Goal: Task Accomplishment & Management: Use online tool/utility

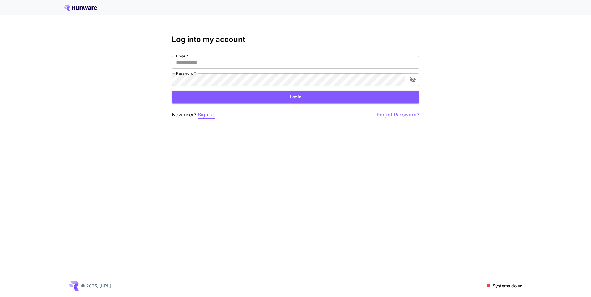
click at [208, 114] on p "Sign up" at bounding box center [207, 115] width 18 height 8
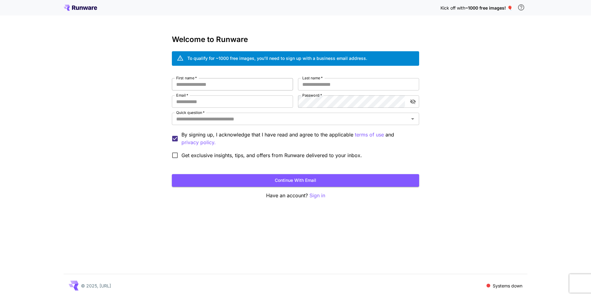
click at [233, 87] on input "First name   *" at bounding box center [232, 84] width 121 height 12
click at [229, 88] on input "First name   *" at bounding box center [232, 84] width 121 height 12
type input "*"
type input "**********"
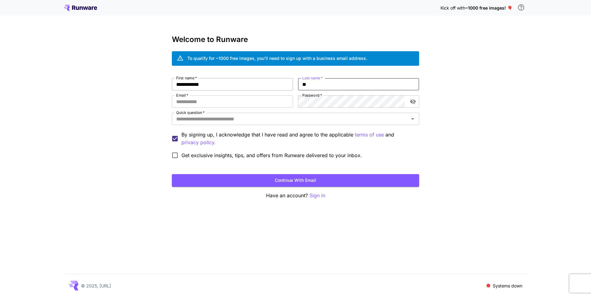
type input "*"
click at [231, 86] on input "**********" at bounding box center [232, 84] width 121 height 12
type input "******"
type input "**********"
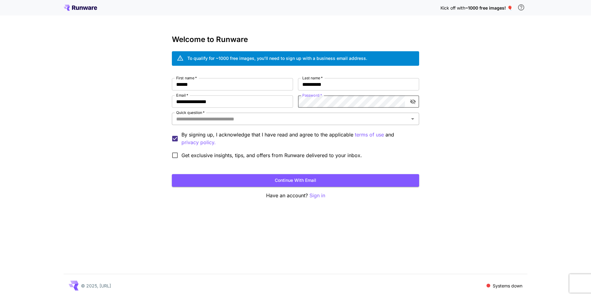
click at [236, 122] on input "Quick question   *" at bounding box center [290, 119] width 233 height 9
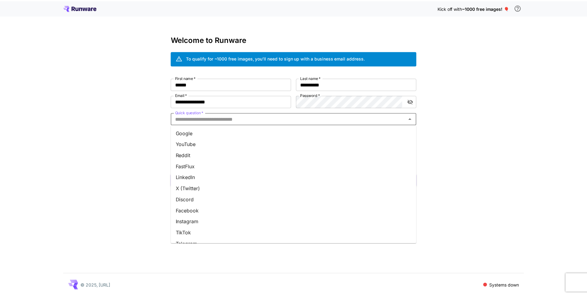
scroll to position [53, 0]
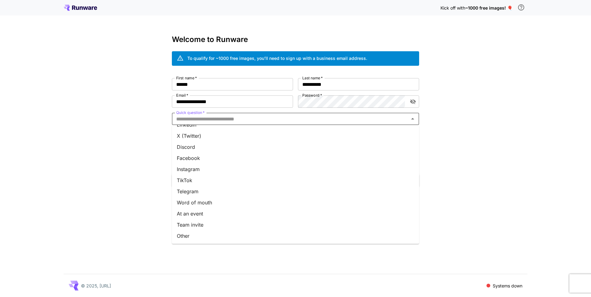
click at [205, 233] on li "Other" at bounding box center [295, 236] width 247 height 11
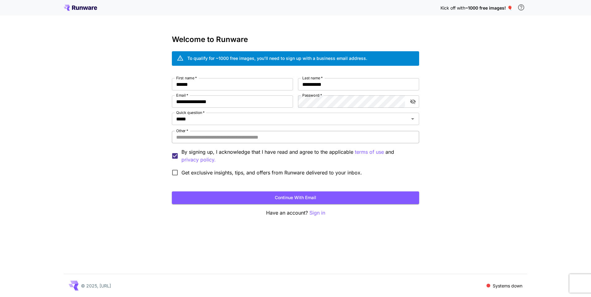
click at [215, 138] on input "Other   *" at bounding box center [295, 137] width 247 height 12
type input "*"
type input "**********"
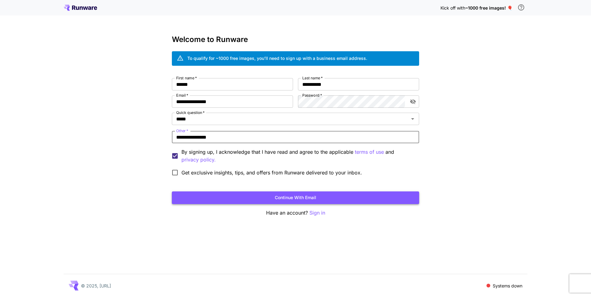
click at [369, 202] on button "Continue with email" at bounding box center [295, 198] width 247 height 13
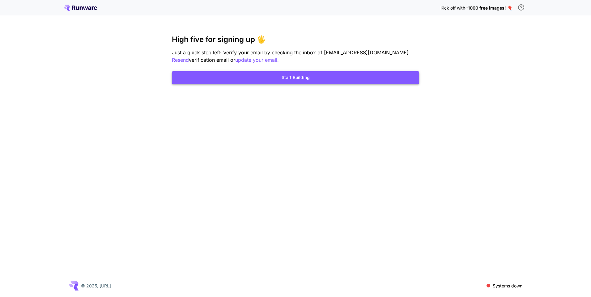
click at [316, 78] on button "Start Building" at bounding box center [295, 77] width 247 height 13
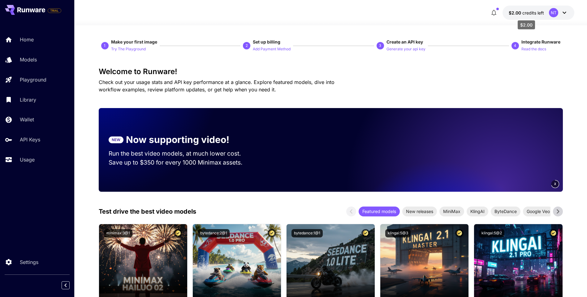
click at [541, 15] on span "credits left" at bounding box center [533, 12] width 22 height 5
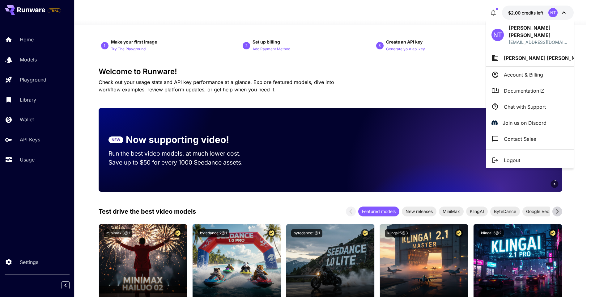
click at [456, 19] on div at bounding box center [295, 148] width 591 height 297
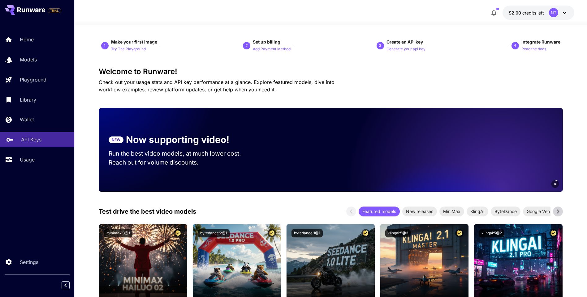
click at [26, 142] on p "API Keys" at bounding box center [31, 139] width 20 height 7
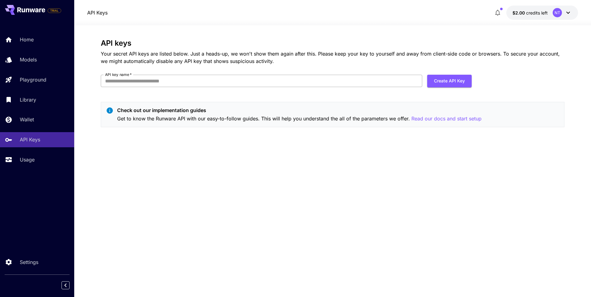
click at [306, 81] on input "API key name   *" at bounding box center [262, 81] width 322 height 12
type input "*****"
click at [456, 81] on button "Create API Key" at bounding box center [449, 81] width 45 height 13
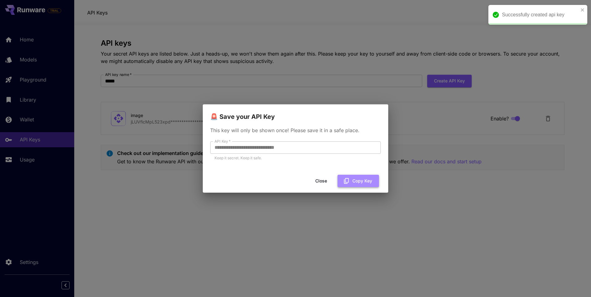
click at [353, 180] on button "Copy Key" at bounding box center [358, 181] width 41 height 13
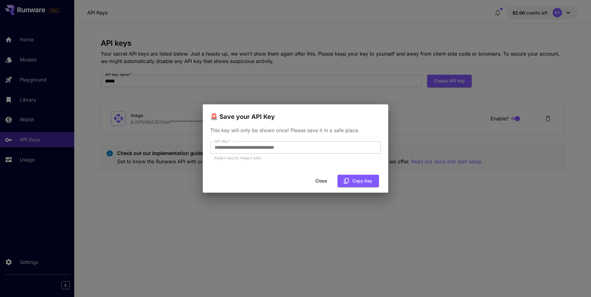
click at [325, 179] on button "Close" at bounding box center [321, 181] width 28 height 13
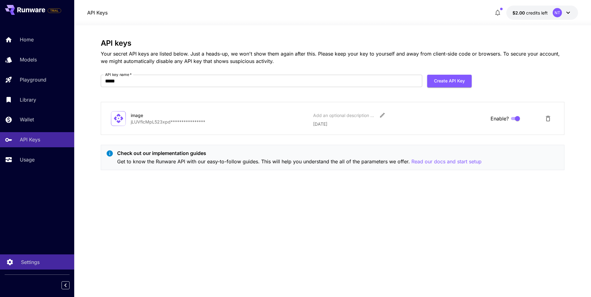
click at [28, 265] on p "Settings" at bounding box center [30, 262] width 19 height 7
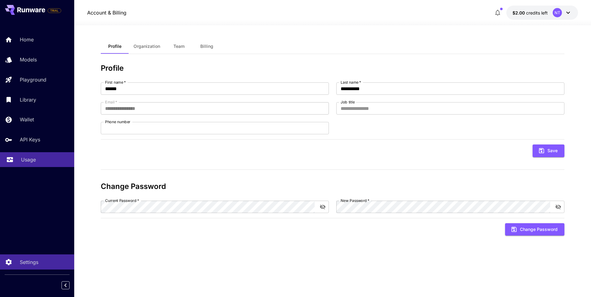
click at [27, 160] on p "Usage" at bounding box center [28, 159] width 15 height 7
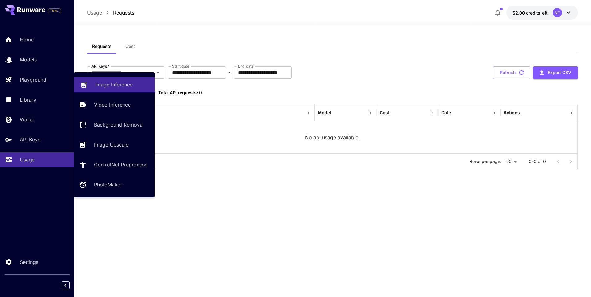
click at [119, 84] on p "Image Inference" at bounding box center [113, 84] width 37 height 7
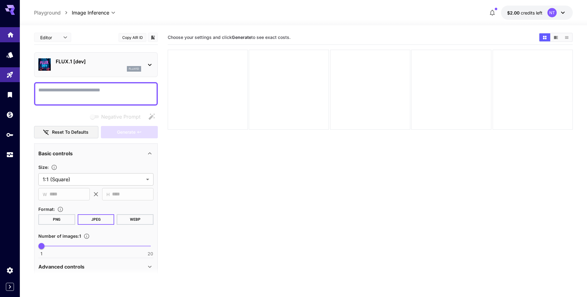
click at [11, 35] on icon "Home" at bounding box center [10, 32] width 7 height 7
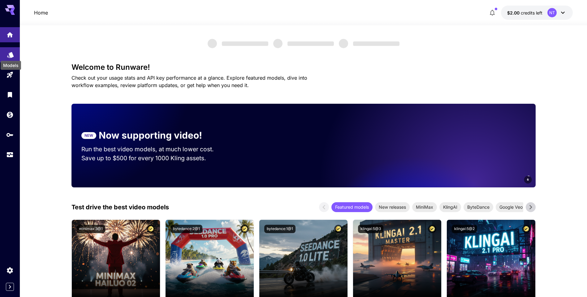
click at [12, 56] on icon "Models" at bounding box center [10, 53] width 7 height 7
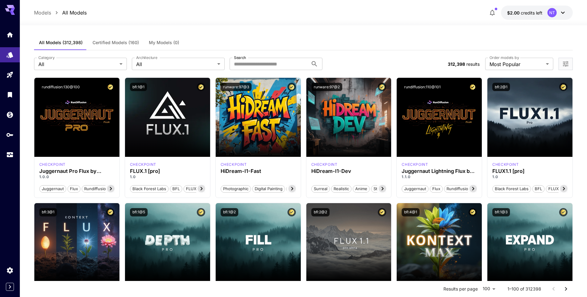
click at [9, 11] on icon at bounding box center [10, 8] width 10 height 6
click at [565, 15] on icon at bounding box center [562, 12] width 7 height 7
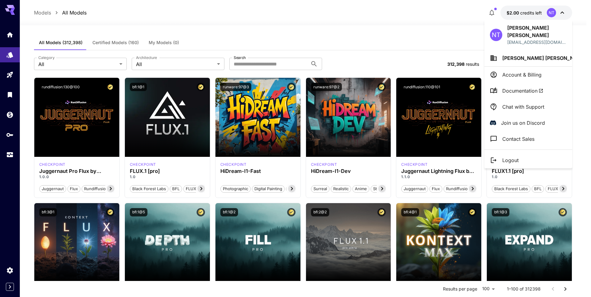
click at [525, 87] on span "Documentation" at bounding box center [522, 90] width 41 height 7
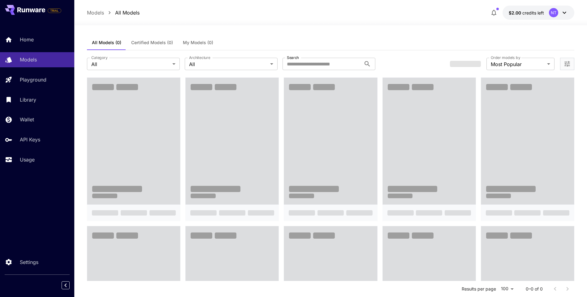
click at [563, 14] on icon at bounding box center [563, 12] width 7 height 7
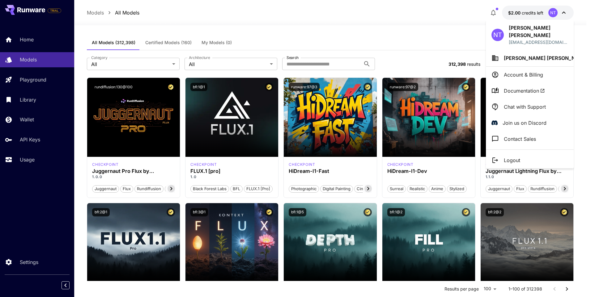
click at [401, 42] on div at bounding box center [295, 148] width 591 height 297
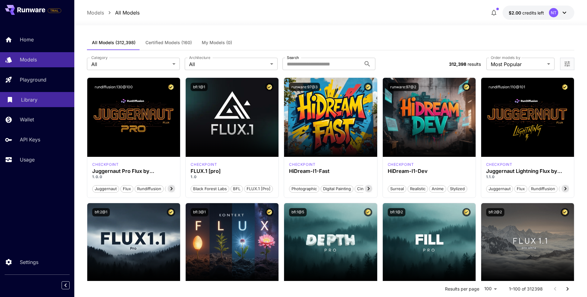
click at [30, 103] on p "Library" at bounding box center [29, 99] width 16 height 7
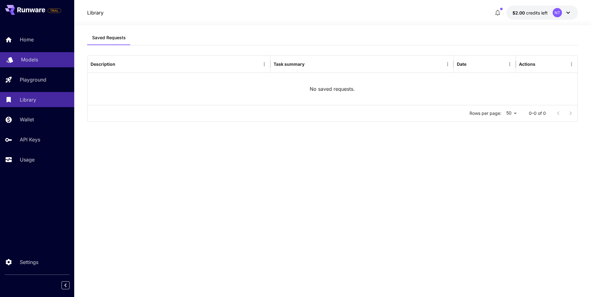
click at [34, 61] on p "Models" at bounding box center [29, 59] width 17 height 7
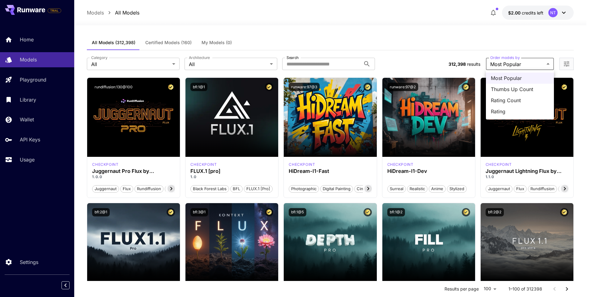
click at [568, 65] on div at bounding box center [295, 148] width 591 height 297
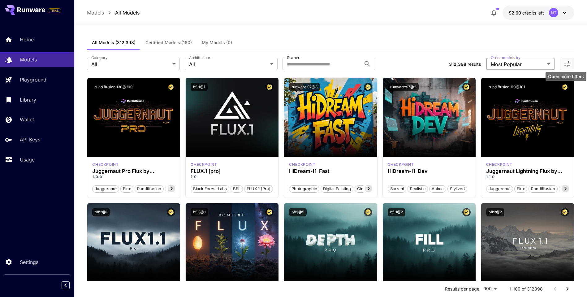
click at [568, 65] on icon "Open more filters" at bounding box center [566, 63] width 7 height 7
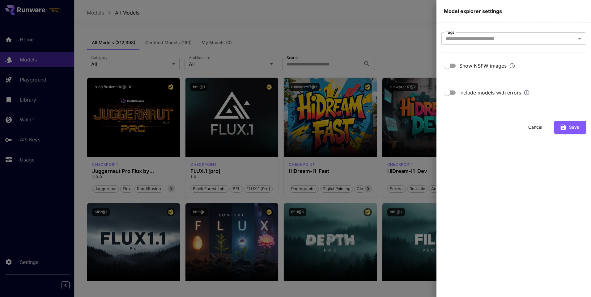
click at [397, 45] on div at bounding box center [295, 148] width 591 height 297
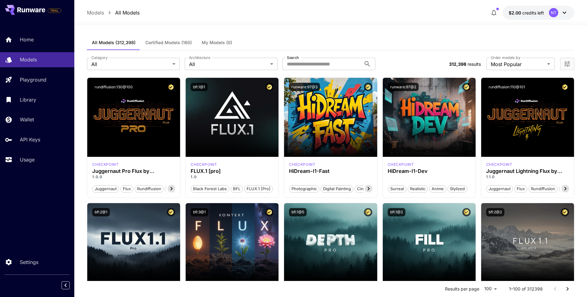
click at [160, 44] on span "Certified Models (160)" at bounding box center [168, 43] width 46 height 6
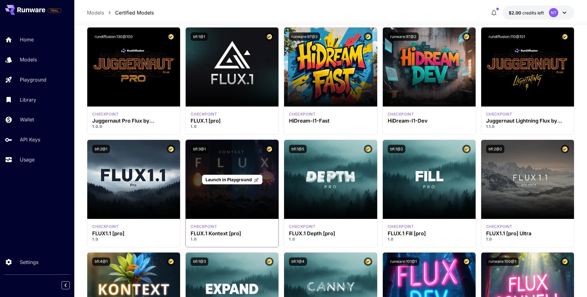
scroll to position [31, 0]
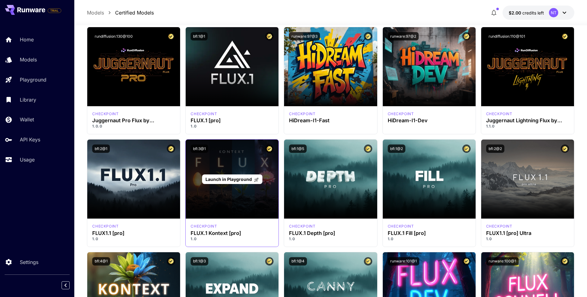
click at [234, 193] on div "Launch in Playground" at bounding box center [232, 179] width 93 height 79
click at [245, 188] on div "Launch in Playground" at bounding box center [232, 179] width 93 height 79
click at [238, 166] on div "Launch in Playground" at bounding box center [232, 179] width 93 height 79
click at [237, 180] on span "Launch in Playground" at bounding box center [228, 179] width 46 height 5
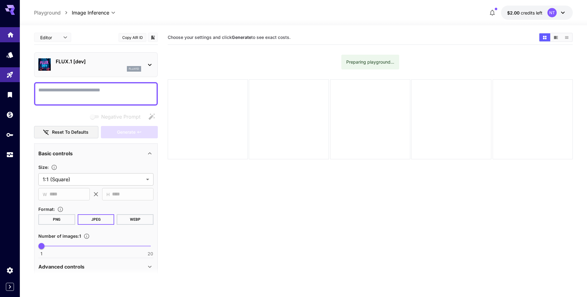
click at [10, 36] on icon "Home" at bounding box center [10, 32] width 6 height 5
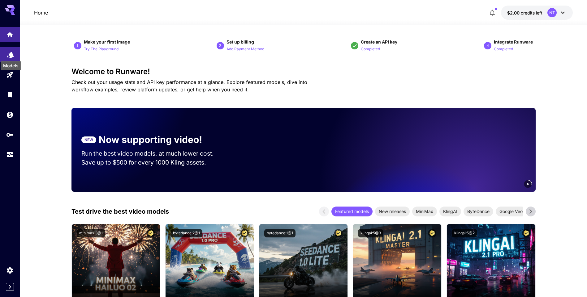
click at [10, 55] on icon "Models" at bounding box center [10, 53] width 6 height 6
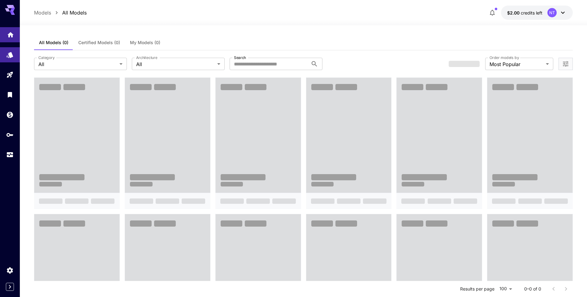
click at [7, 36] on icon "Home" at bounding box center [10, 32] width 7 height 7
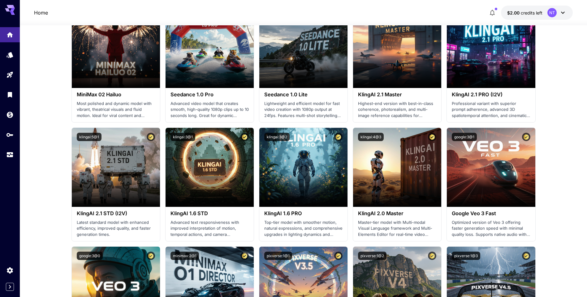
scroll to position [216, 0]
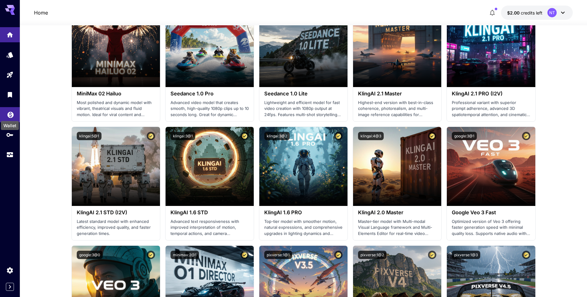
click at [11, 115] on icon "Wallet" at bounding box center [10, 112] width 7 height 7
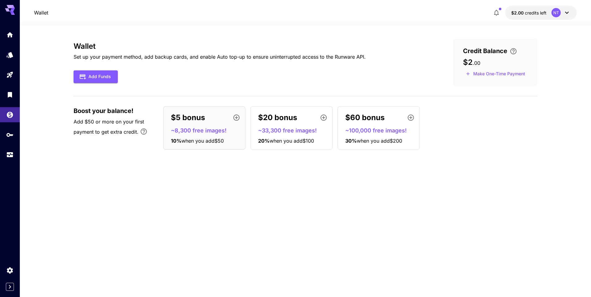
click at [103, 123] on span "Add $50 or more on your first payment to get extra credit." at bounding box center [109, 127] width 70 height 16
click at [7, 32] on icon "Home" at bounding box center [10, 32] width 7 height 7
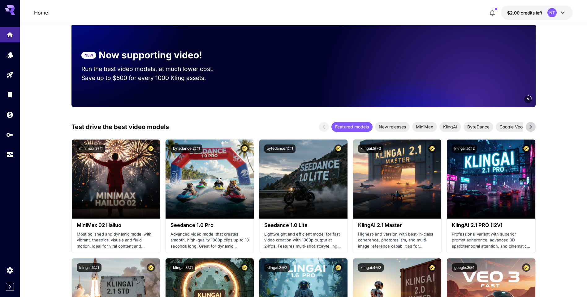
scroll to position [93, 0]
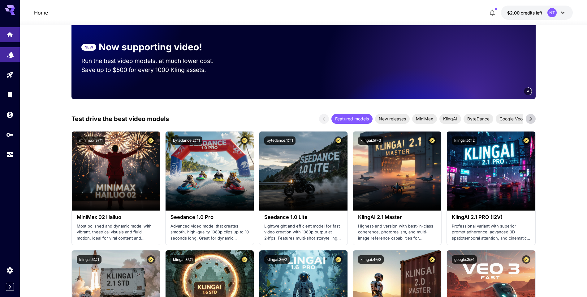
click at [13, 57] on icon "Models" at bounding box center [10, 52] width 7 height 7
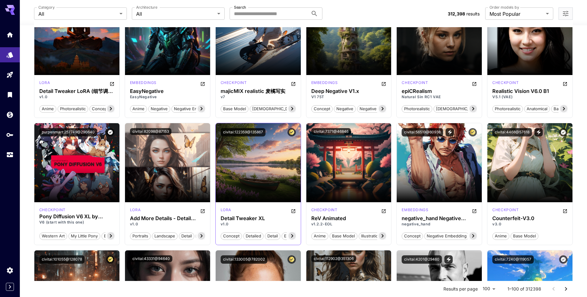
scroll to position [587, 0]
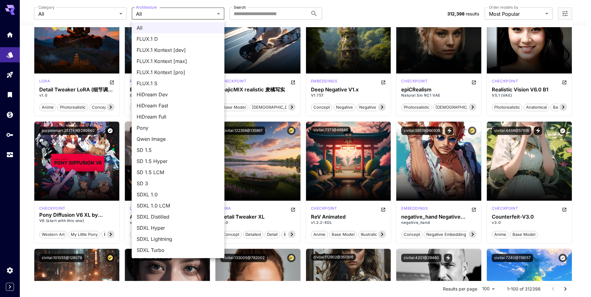
click at [99, 15] on div at bounding box center [295, 148] width 591 height 297
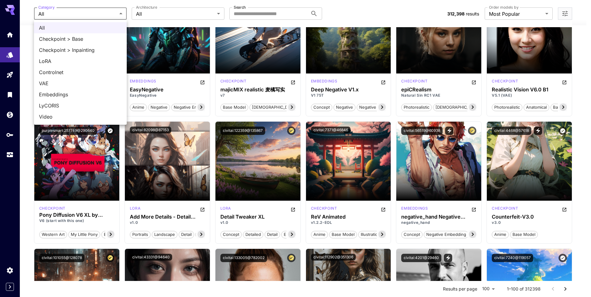
click at [164, 16] on div at bounding box center [295, 148] width 591 height 297
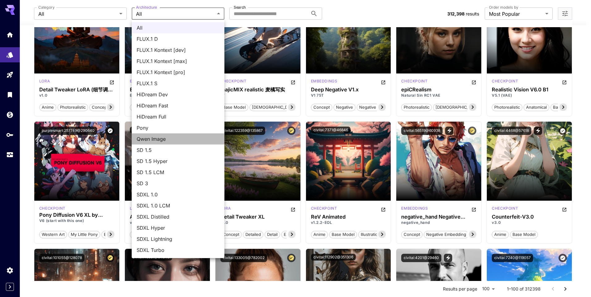
click at [170, 140] on span "Qwen Image" at bounding box center [178, 138] width 83 height 7
type input "**********"
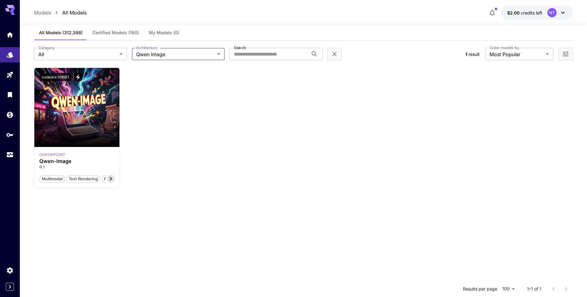
scroll to position [0, 0]
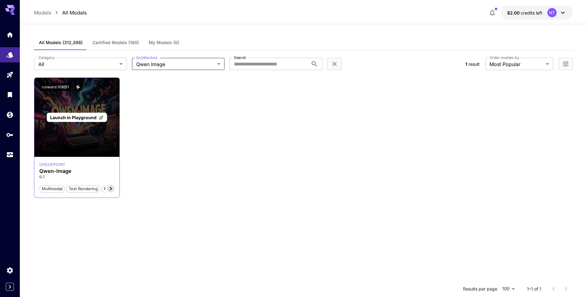
click at [90, 128] on div "Launch in Playground" at bounding box center [76, 117] width 85 height 79
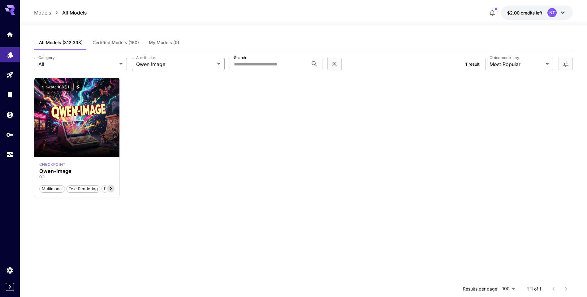
click at [174, 66] on body "**********" at bounding box center [293, 205] width 587 height 410
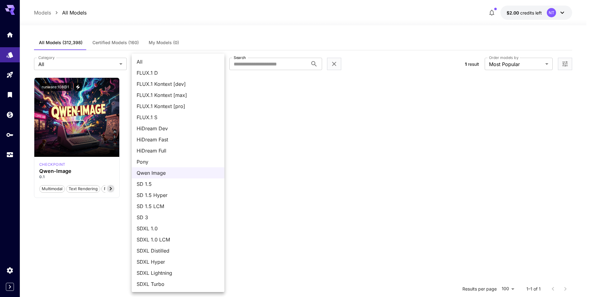
click at [288, 119] on div at bounding box center [295, 148] width 591 height 297
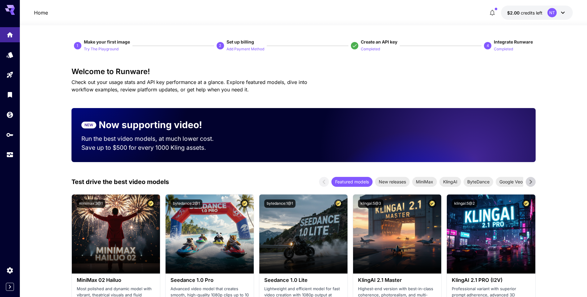
scroll to position [93, 0]
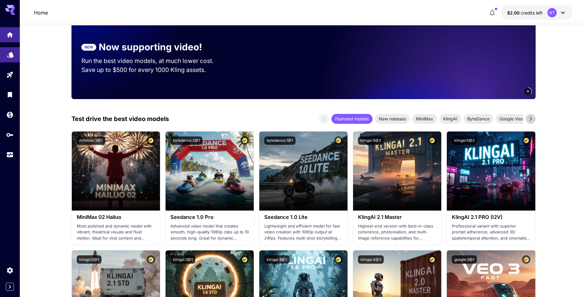
click at [9, 56] on icon "Models" at bounding box center [10, 53] width 6 height 6
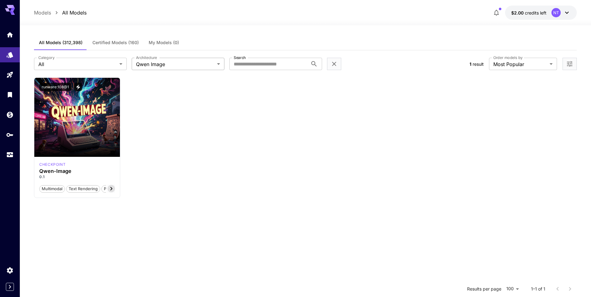
click at [161, 66] on body "**********" at bounding box center [295, 205] width 591 height 410
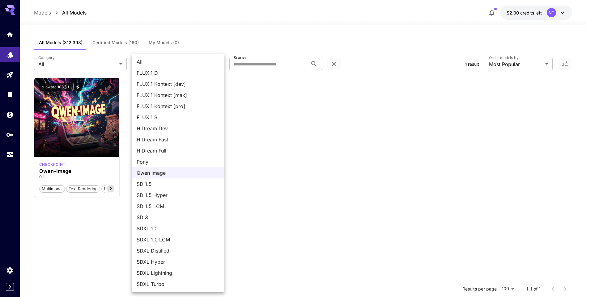
click at [154, 63] on span "All" at bounding box center [178, 61] width 83 height 7
type input "***"
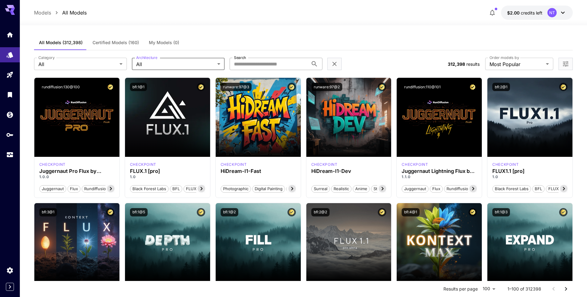
click at [287, 65] on input "Search" at bounding box center [268, 64] width 79 height 12
paste input "**********"
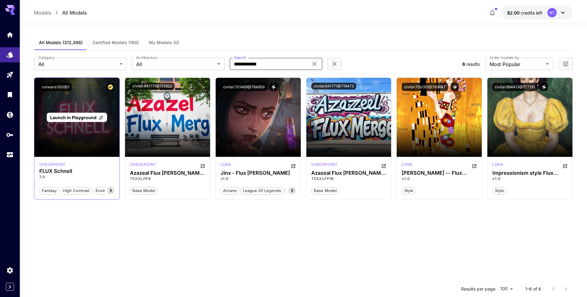
click at [87, 134] on div "Launch in Playground" at bounding box center [76, 117] width 85 height 79
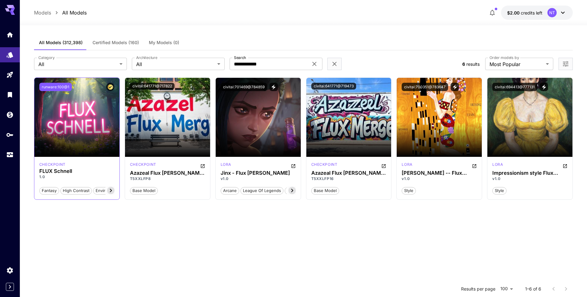
click at [68, 91] on button "runware:100@1" at bounding box center [55, 87] width 32 height 8
click at [50, 88] on button "Copied!" at bounding box center [48, 87] width 18 height 8
click at [110, 191] on icon at bounding box center [110, 190] width 7 height 7
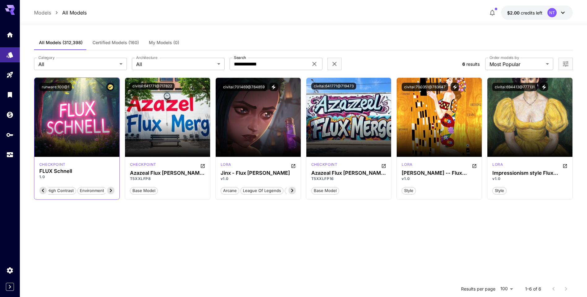
click at [110, 191] on icon at bounding box center [110, 190] width 7 height 7
click at [92, 172] on h3 "FLUX Schnell" at bounding box center [76, 172] width 75 height 6
click at [85, 161] on div "FLUX Schnell" at bounding box center [77, 159] width 32 height 9
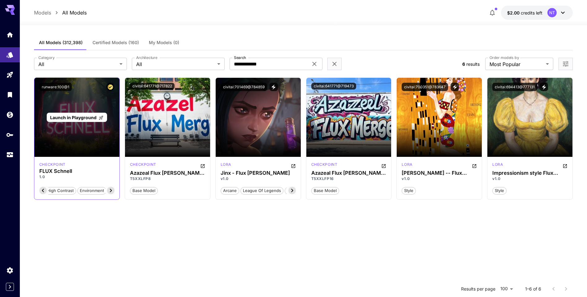
click at [99, 140] on div "Launch in Playground" at bounding box center [76, 117] width 85 height 79
click at [89, 132] on div "Launch in Playground" at bounding box center [76, 117] width 85 height 79
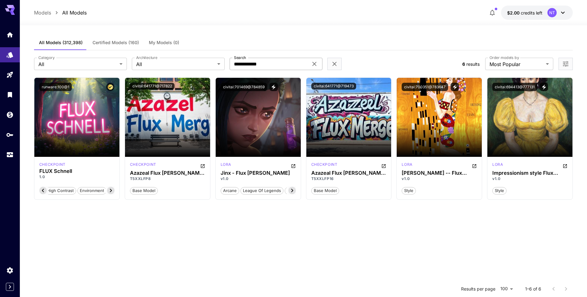
click at [291, 65] on input "**********" at bounding box center [268, 64] width 79 height 12
drag, startPoint x: 291, startPoint y: 65, endPoint x: 259, endPoint y: 65, distance: 32.5
click at [259, 65] on input "**********" at bounding box center [268, 64] width 79 height 12
type input "***"
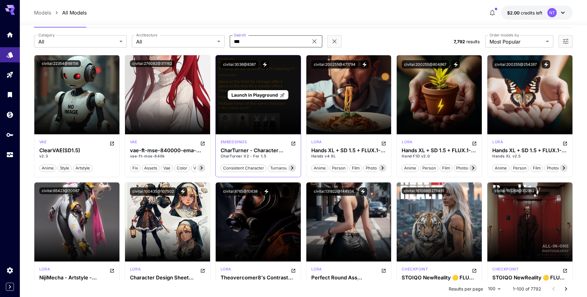
scroll to position [0, 0]
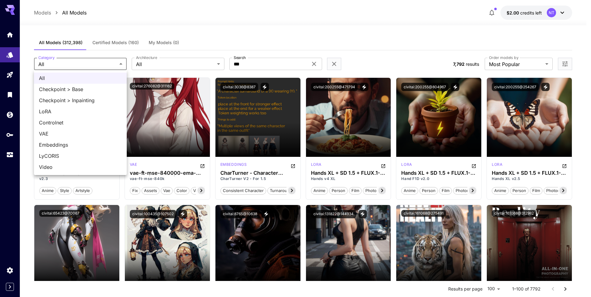
click at [175, 67] on div at bounding box center [295, 148] width 591 height 297
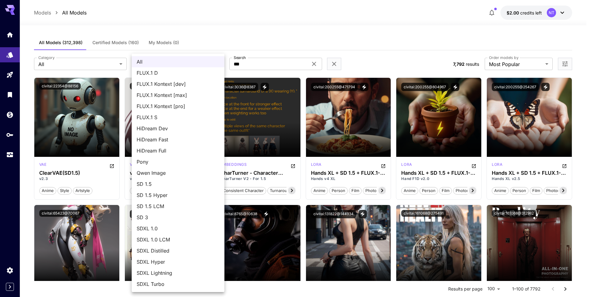
click at [170, 186] on span "SD 1.5" at bounding box center [178, 184] width 83 height 7
type input "****"
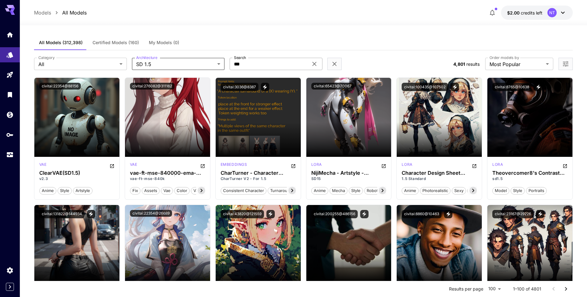
click at [311, 64] on icon at bounding box center [313, 63] width 7 height 7
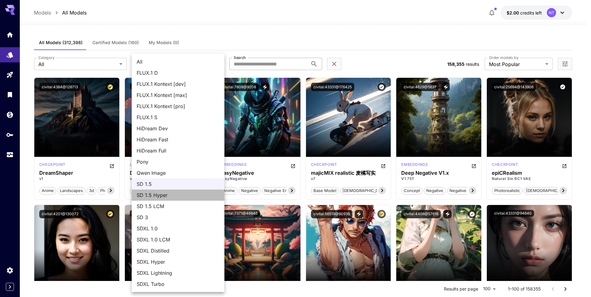
click at [177, 195] on span "SD 1.5 Hyper" at bounding box center [178, 195] width 83 height 7
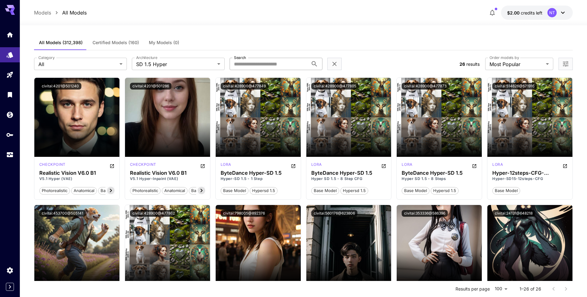
click at [563, 15] on icon at bounding box center [562, 12] width 7 height 7
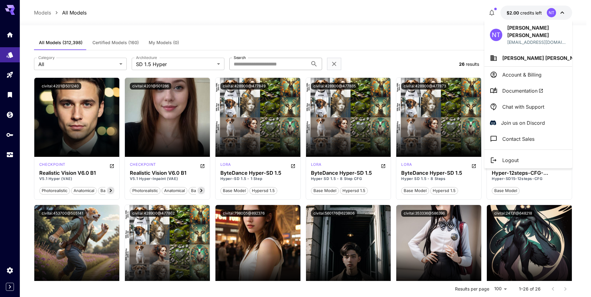
click at [521, 87] on span "Documentation" at bounding box center [522, 90] width 41 height 7
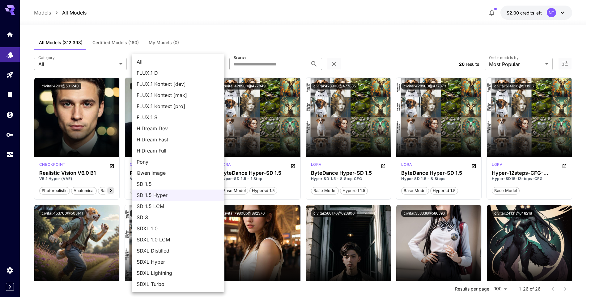
click at [172, 206] on span "SD 1.5 LCM" at bounding box center [178, 206] width 83 height 7
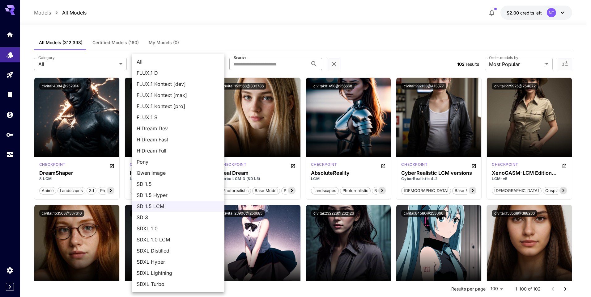
click at [157, 184] on span "SD 1.5" at bounding box center [178, 184] width 83 height 7
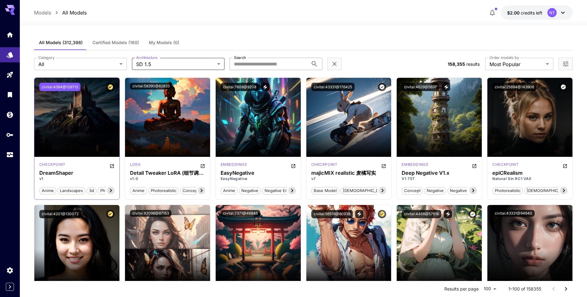
click at [60, 88] on button "civitai:4384@128713" at bounding box center [59, 87] width 41 height 8
click at [110, 167] on icon "Open in CivitAI" at bounding box center [112, 166] width 4 height 4
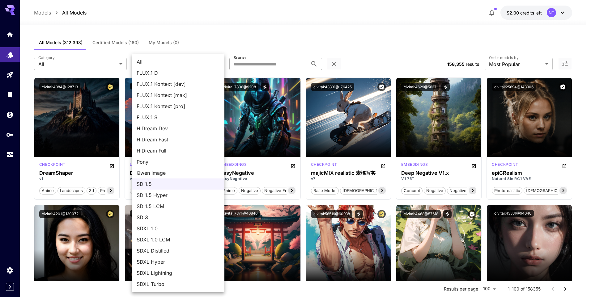
click at [147, 60] on span "All" at bounding box center [178, 61] width 83 height 7
type input "***"
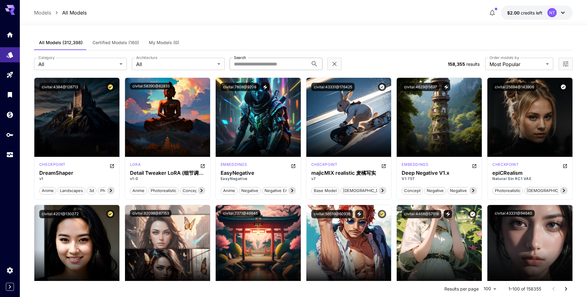
click at [250, 65] on input "Search" at bounding box center [268, 64] width 79 height 12
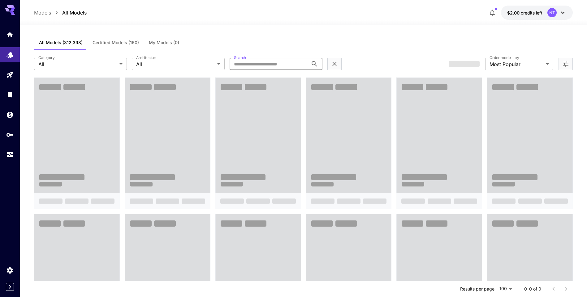
paste input "**********"
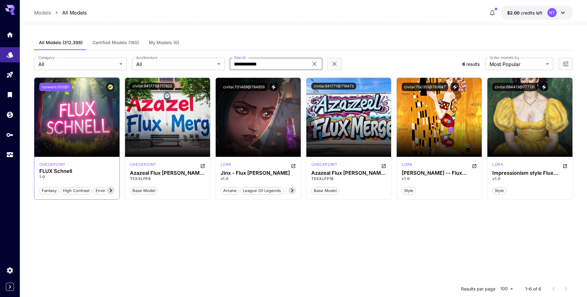
type input "**********"
click at [57, 89] on button "runware:100@1" at bounding box center [55, 87] width 32 height 8
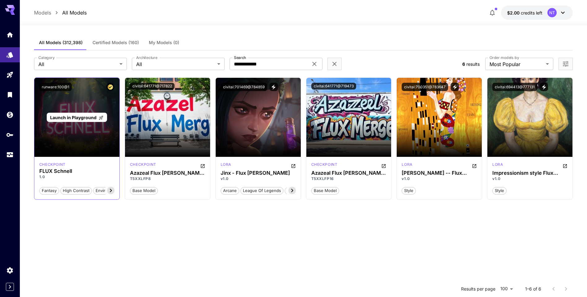
click at [92, 140] on div "Launch in Playground" at bounding box center [76, 117] width 85 height 79
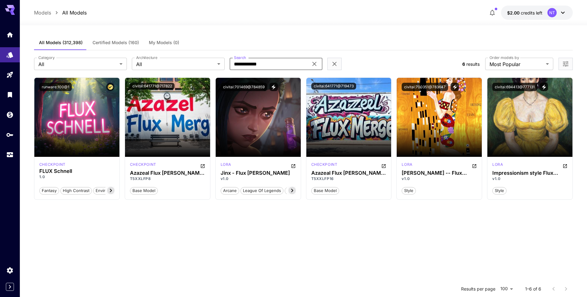
drag, startPoint x: 276, startPoint y: 65, endPoint x: 228, endPoint y: 65, distance: 48.2
click at [228, 65] on div "**********" at bounding box center [245, 64] width 423 height 12
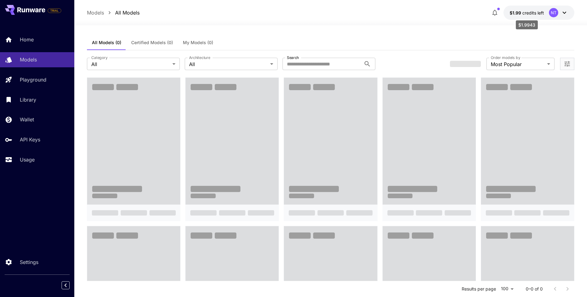
click at [521, 13] on span "$1.99" at bounding box center [515, 12] width 13 height 5
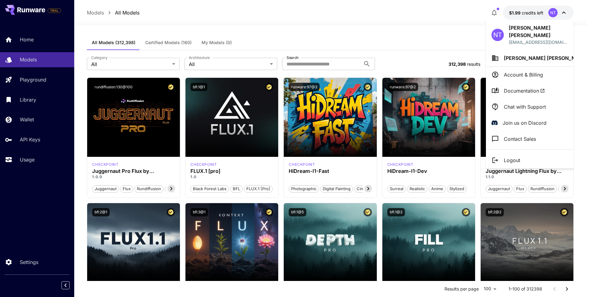
click at [27, 159] on div at bounding box center [295, 148] width 591 height 297
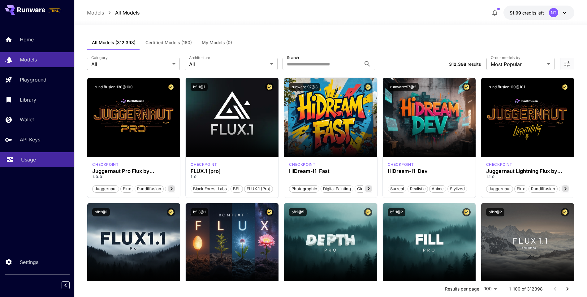
click at [30, 160] on p "Usage" at bounding box center [28, 159] width 15 height 7
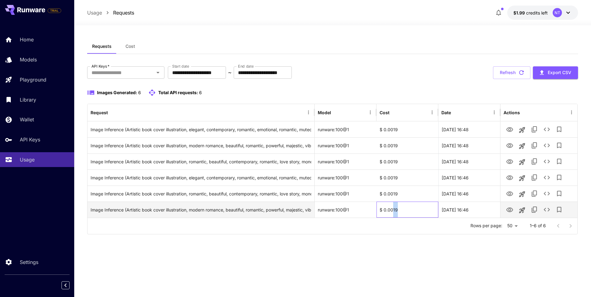
drag, startPoint x: 394, startPoint y: 211, endPoint x: 397, endPoint y: 211, distance: 3.1
click at [397, 211] on div "$ 0.0019" at bounding box center [408, 210] width 62 height 16
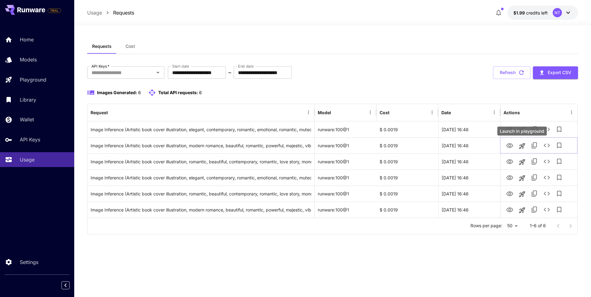
click at [512, 131] on div "Launch in playground" at bounding box center [521, 131] width 49 height 9
click at [510, 147] on icon "View Image" at bounding box center [509, 145] width 7 height 5
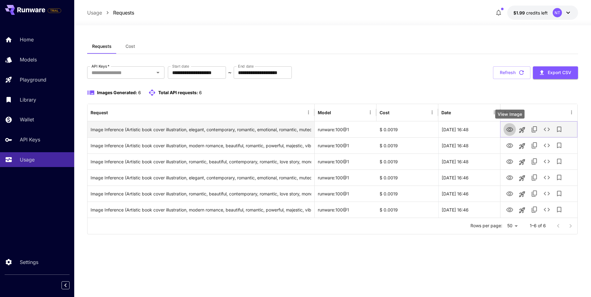
click at [510, 129] on icon "View Image" at bounding box center [509, 129] width 7 height 5
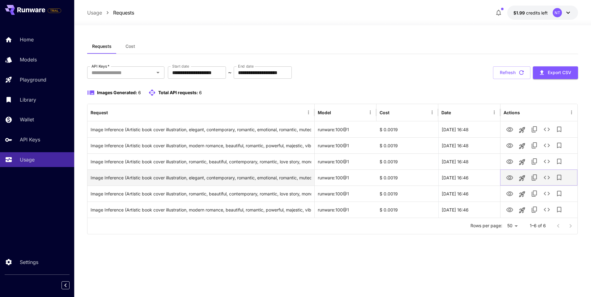
click at [510, 178] on icon "View Image" at bounding box center [509, 177] width 7 height 7
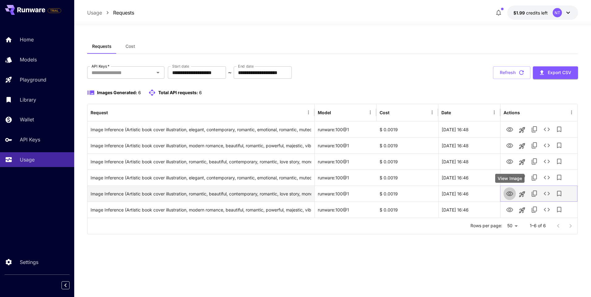
click at [511, 193] on icon "View Image" at bounding box center [509, 193] width 7 height 7
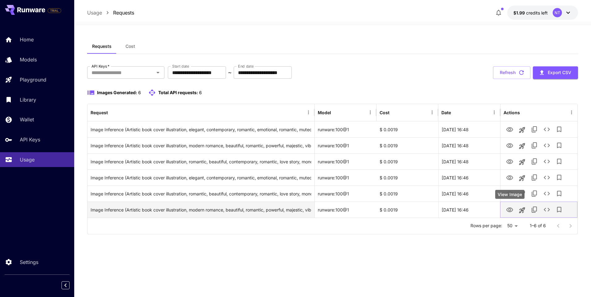
click at [510, 210] on icon "View Image" at bounding box center [509, 210] width 7 height 7
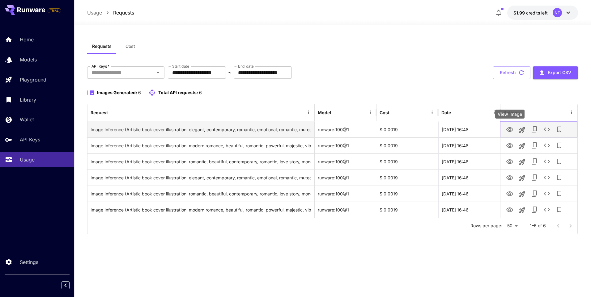
click at [510, 130] on icon "View Image" at bounding box center [509, 129] width 7 height 7
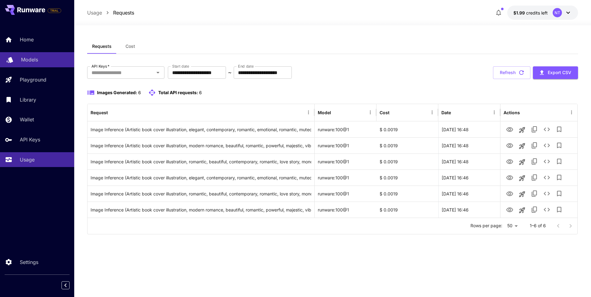
click at [26, 59] on p "Models" at bounding box center [29, 59] width 17 height 7
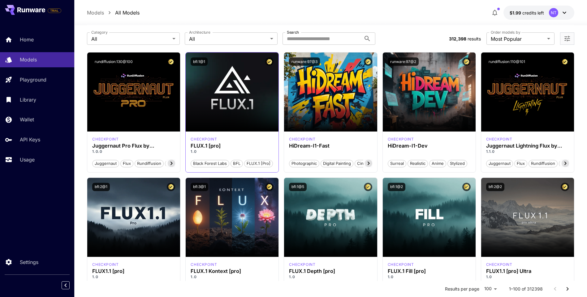
scroll to position [62, 0]
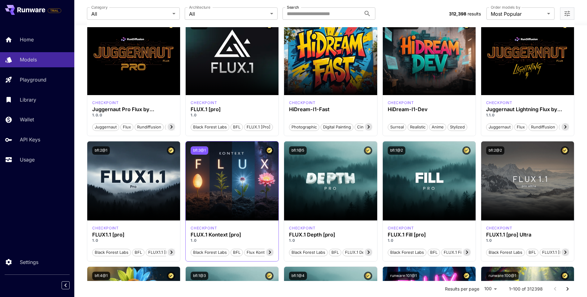
click at [199, 150] on button "bfl:3@1" at bounding box center [199, 151] width 18 height 8
click at [201, 152] on button "bfl:3@1" at bounding box center [199, 151] width 18 height 8
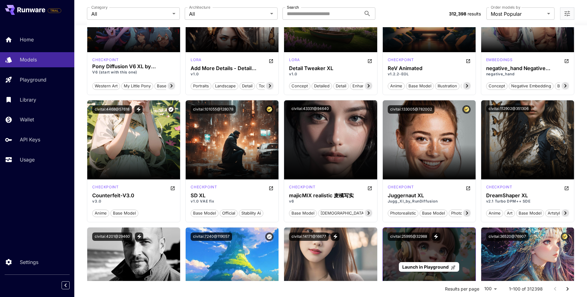
scroll to position [928, 0]
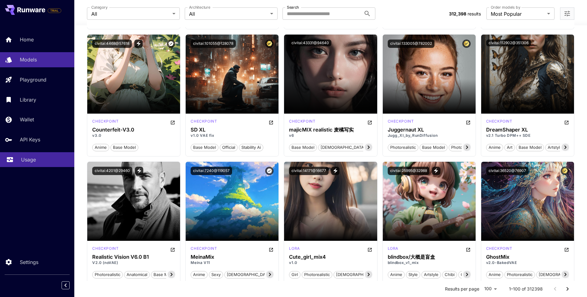
click at [30, 160] on p "Usage" at bounding box center [28, 159] width 15 height 7
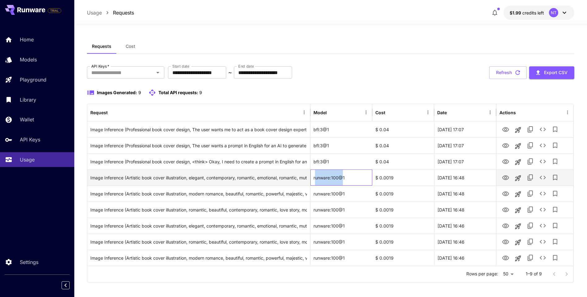
drag, startPoint x: 343, startPoint y: 178, endPoint x: 315, endPoint y: 179, distance: 27.8
click at [315, 179] on div "runware:100@1" at bounding box center [341, 178] width 62 height 16
drag, startPoint x: 314, startPoint y: 179, endPoint x: 345, endPoint y: 179, distance: 31.5
click at [345, 179] on div "runware:100@1" at bounding box center [341, 178] width 62 height 16
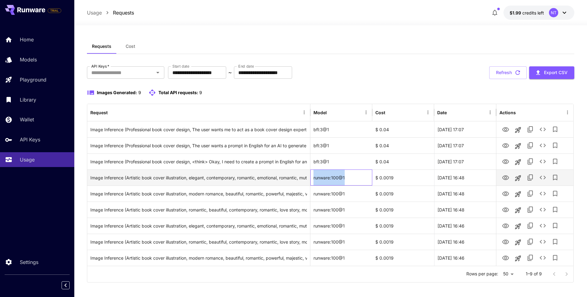
copy div "runware:100@1"
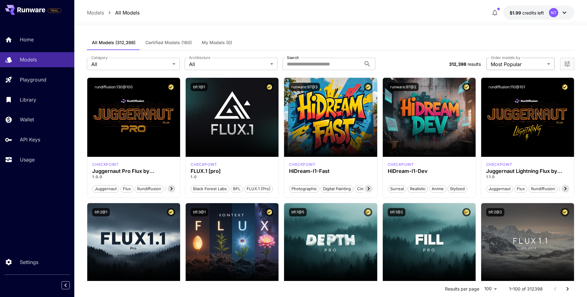
scroll to position [62, 0]
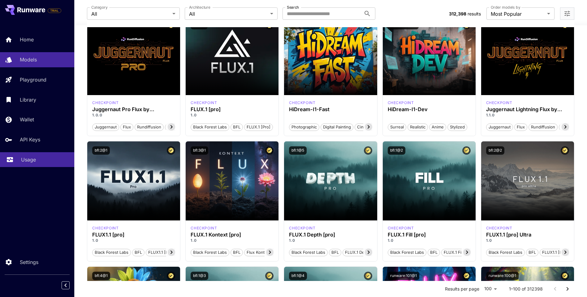
click at [30, 158] on p "Usage" at bounding box center [28, 159] width 15 height 7
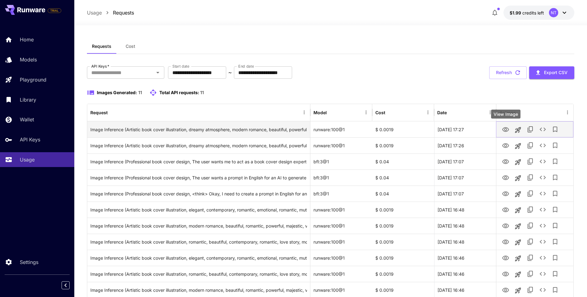
click at [503, 129] on icon "View Image" at bounding box center [505, 129] width 7 height 7
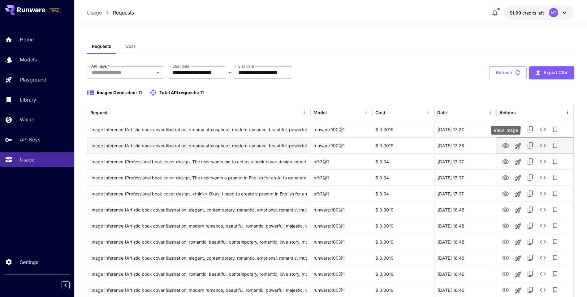
click at [509, 146] on button "View Image" at bounding box center [505, 145] width 12 height 13
click at [505, 147] on icon "View Image" at bounding box center [505, 145] width 7 height 5
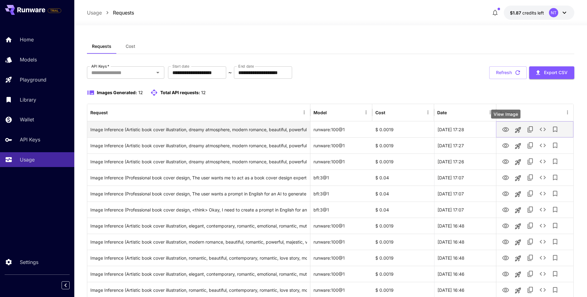
click at [507, 131] on icon "View Image" at bounding box center [505, 129] width 7 height 7
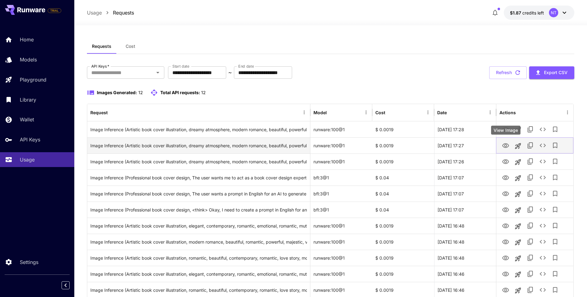
click at [508, 145] on icon "View Image" at bounding box center [505, 145] width 7 height 7
